Goal: Task Accomplishment & Management: Manage account settings

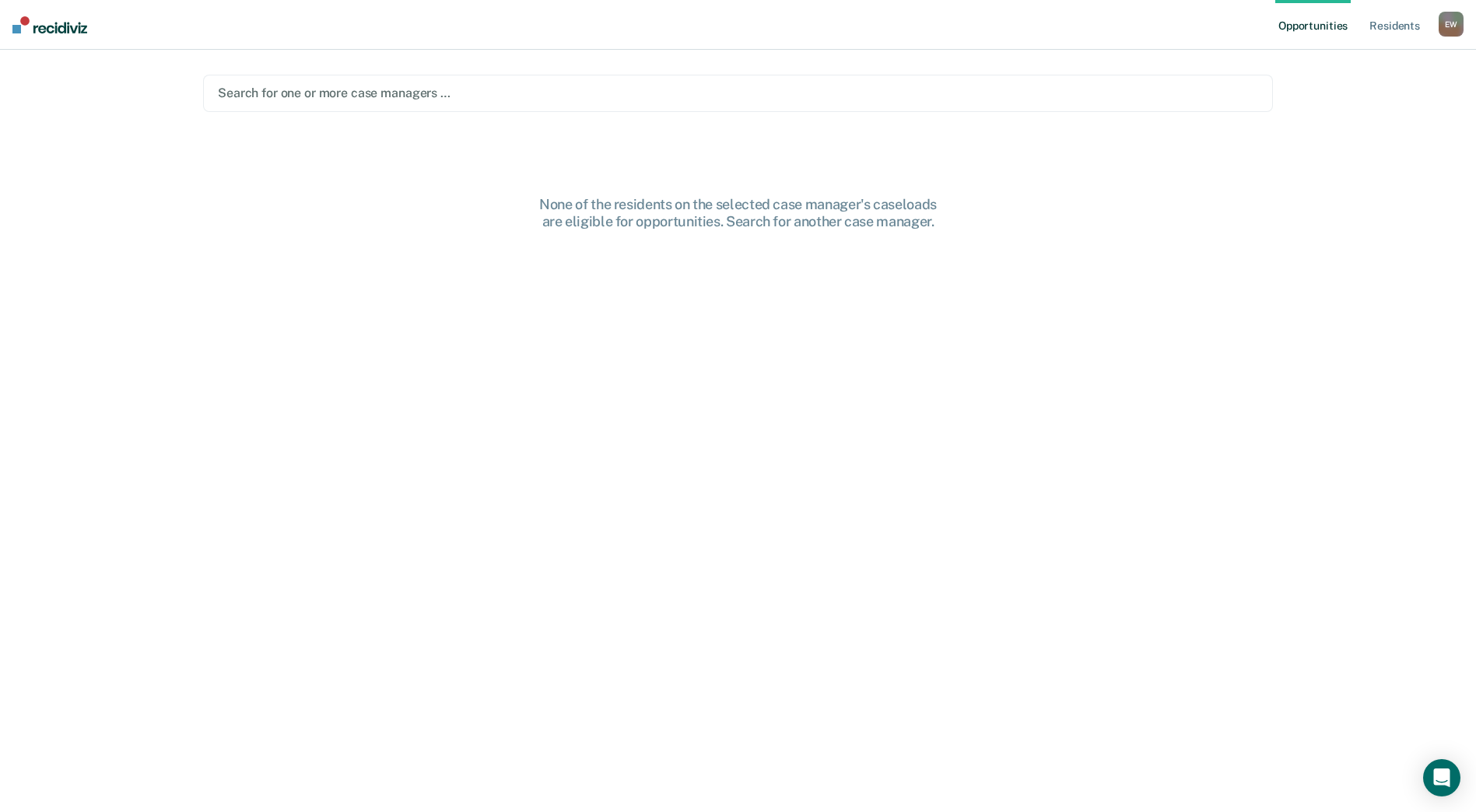
click at [288, 94] on div at bounding box center [738, 93] width 1040 height 18
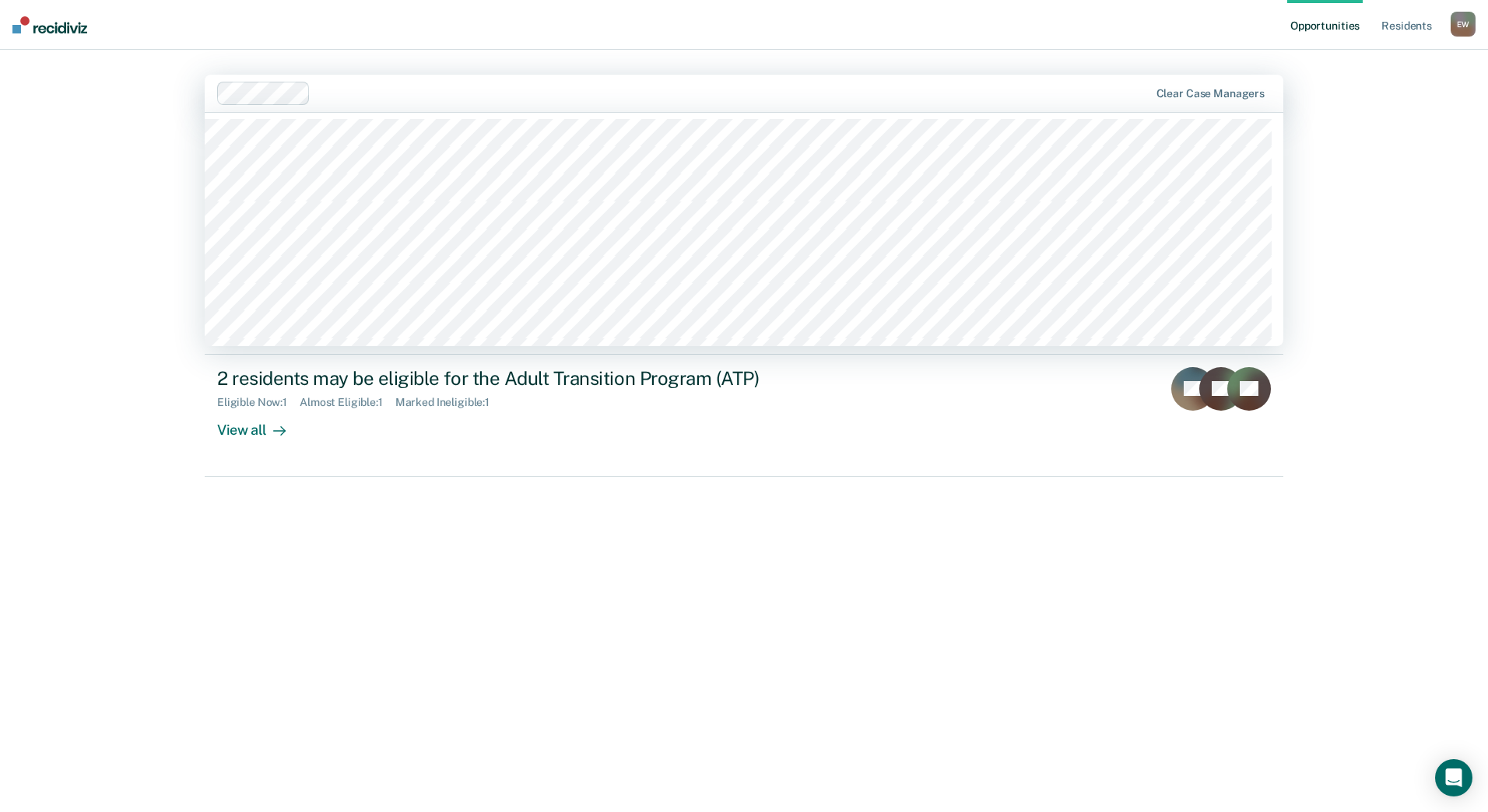
click at [396, 571] on div "Hi, [PERSON_NAME] We’ve found some outstanding items across 1 caseload 12 resid…" at bounding box center [744, 450] width 1079 height 638
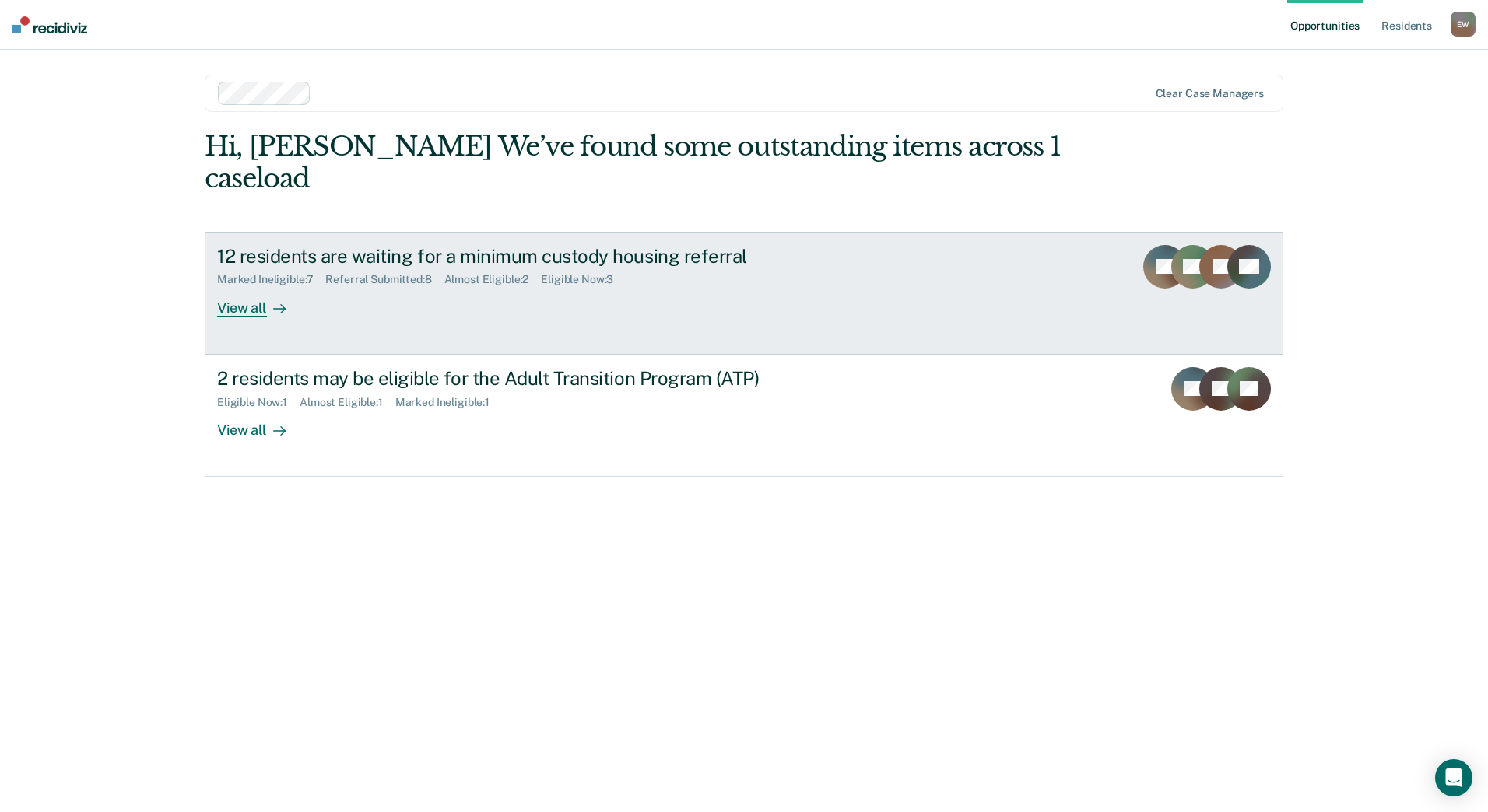
click at [404, 264] on div "12 residents are waiting for a minimum custody housing referral" at bounding box center [490, 256] width 547 height 22
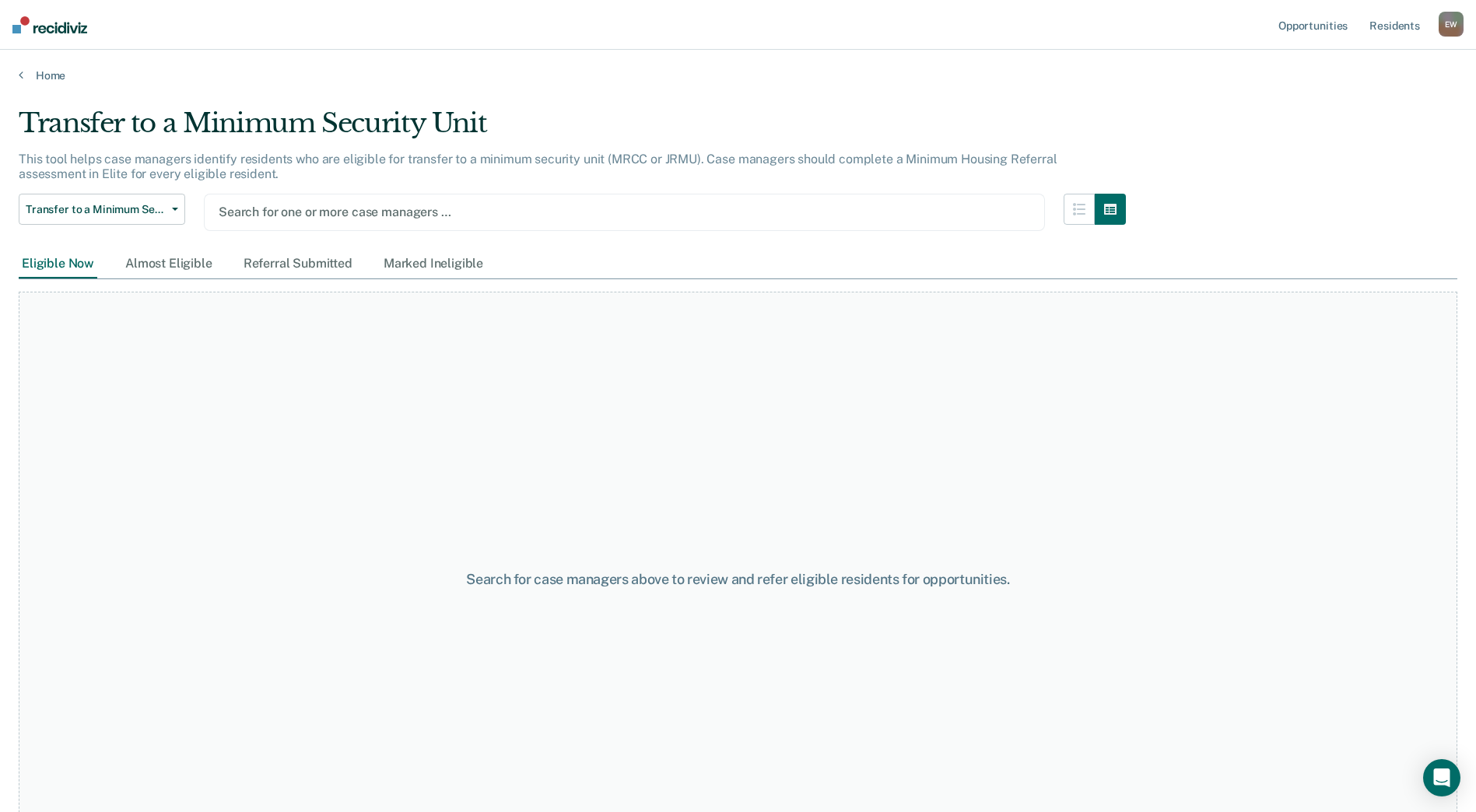
click at [308, 214] on div at bounding box center [624, 212] width 811 height 18
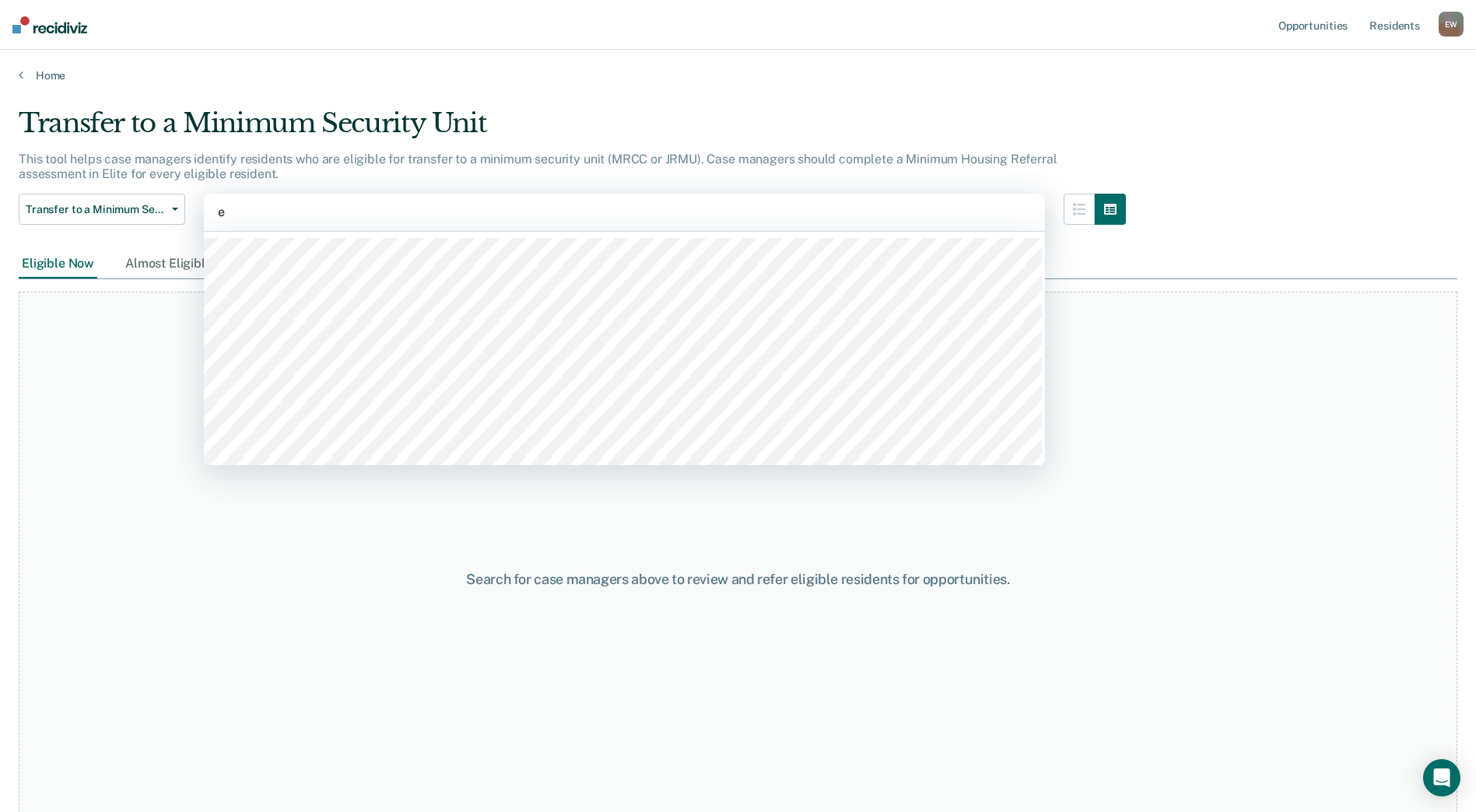
type input "er"
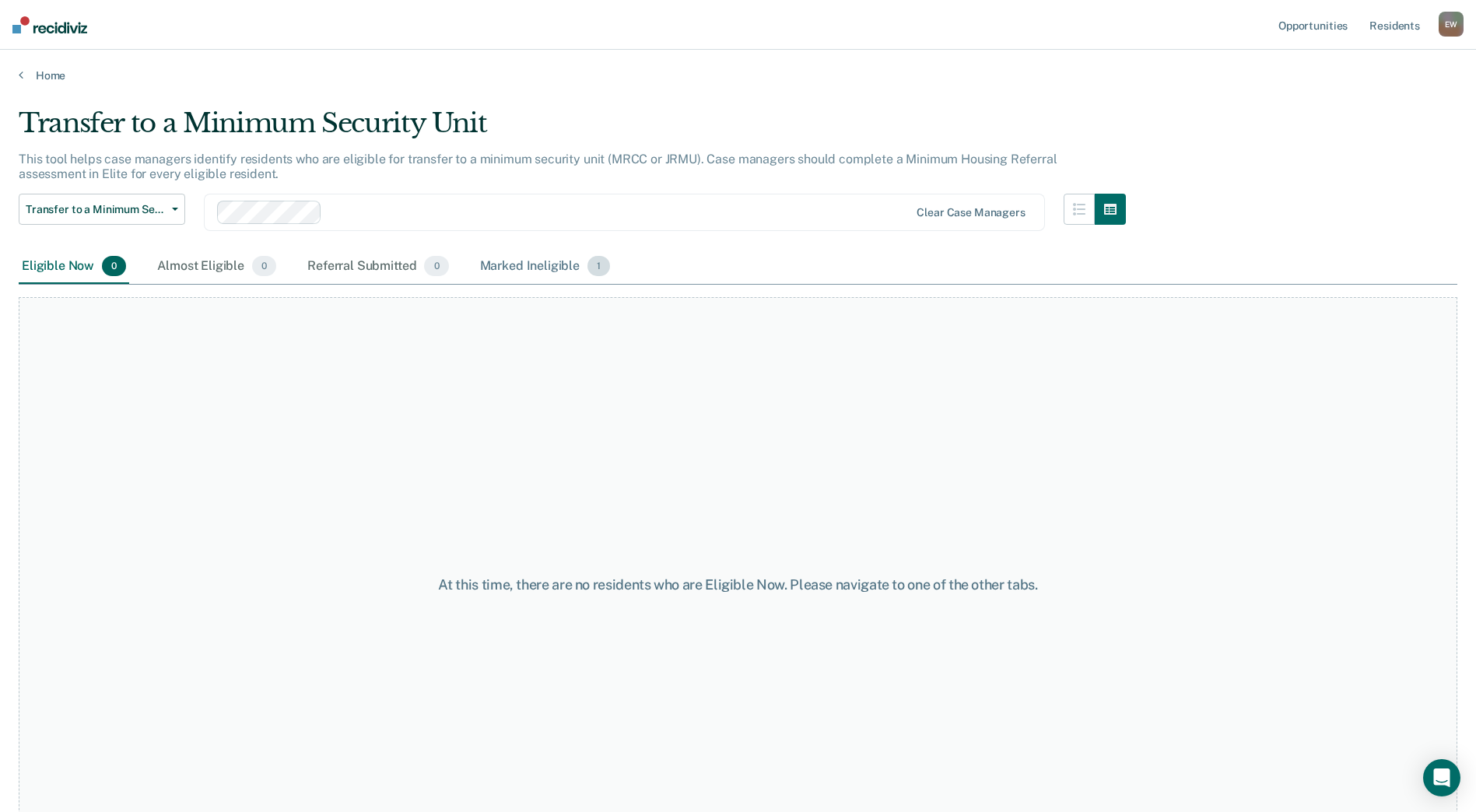
click at [505, 263] on div "Marked Ineligible 1" at bounding box center [546, 266] width 137 height 34
